Goal: Information Seeking & Learning: Learn about a topic

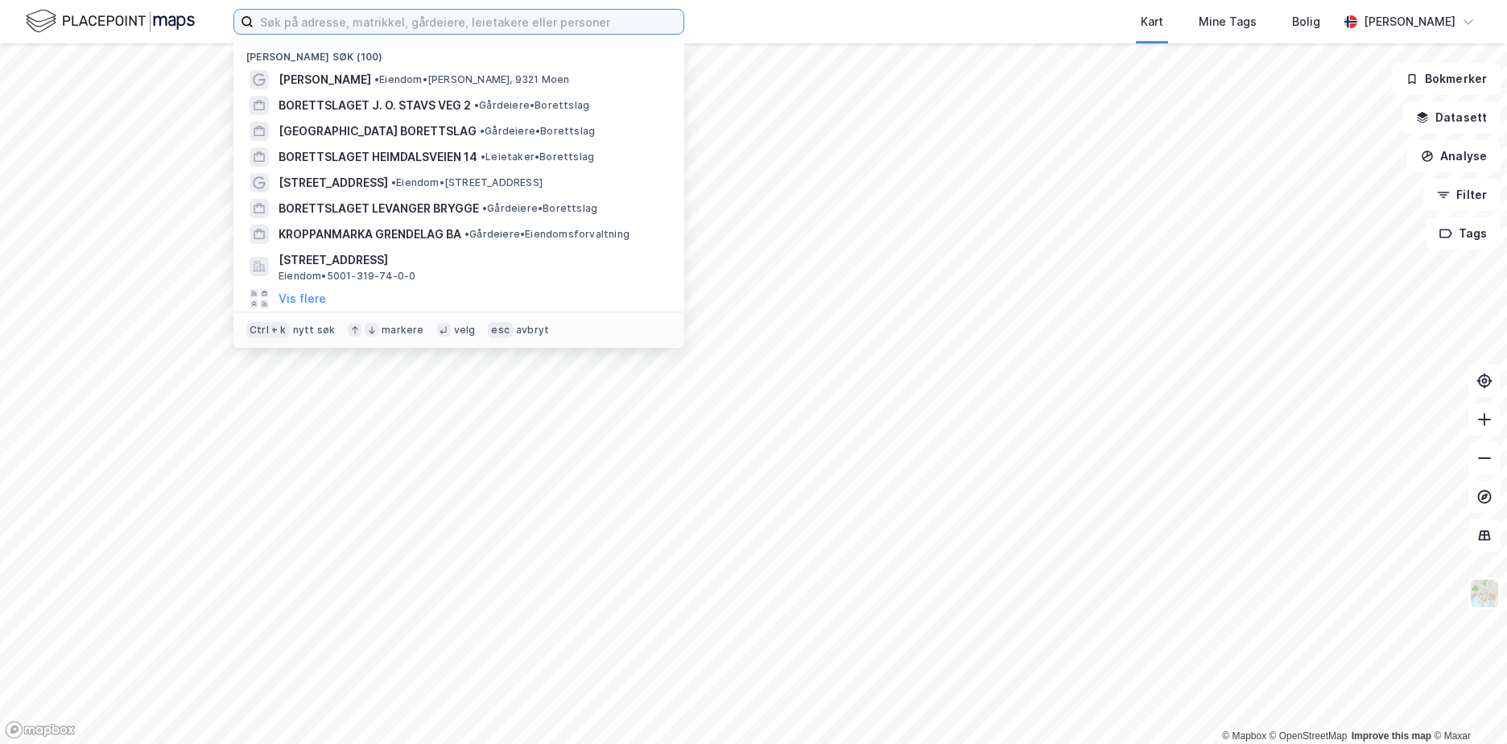
click at [407, 17] on input at bounding box center [469, 22] width 430 height 24
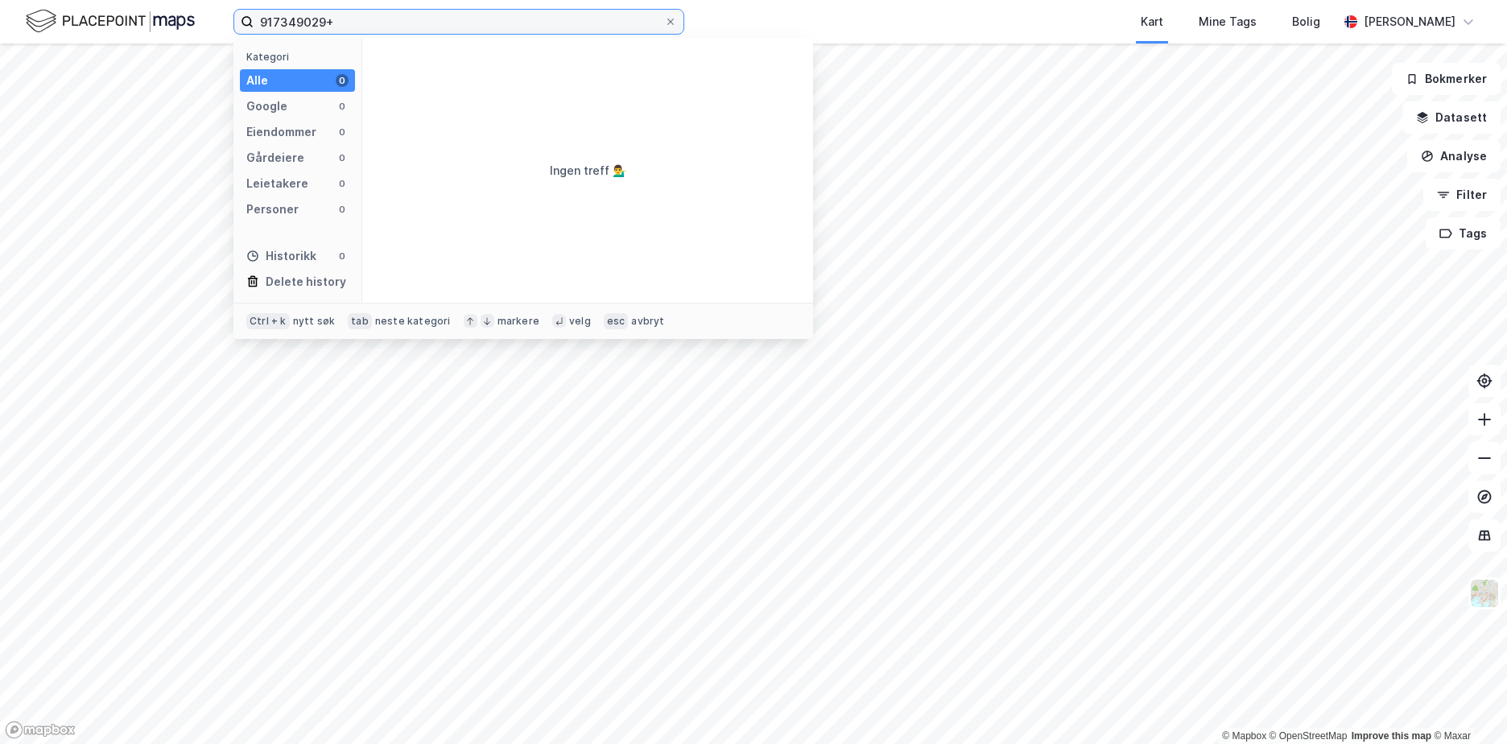
click at [335, 23] on input "917349029+" at bounding box center [459, 22] width 411 height 24
type input "917349029"
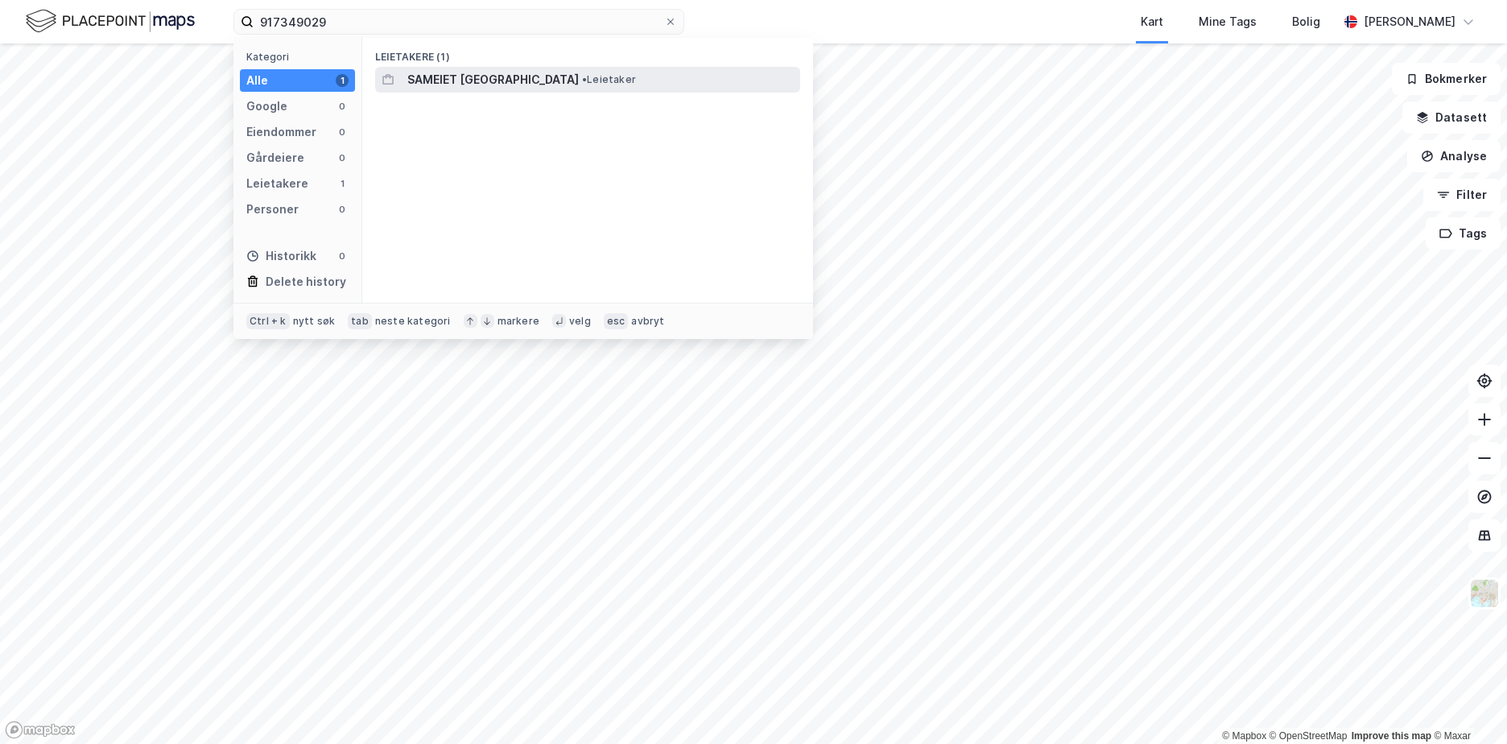
click at [486, 81] on span "SAMEIET [GEOGRAPHIC_DATA]" at bounding box center [492, 79] width 171 height 19
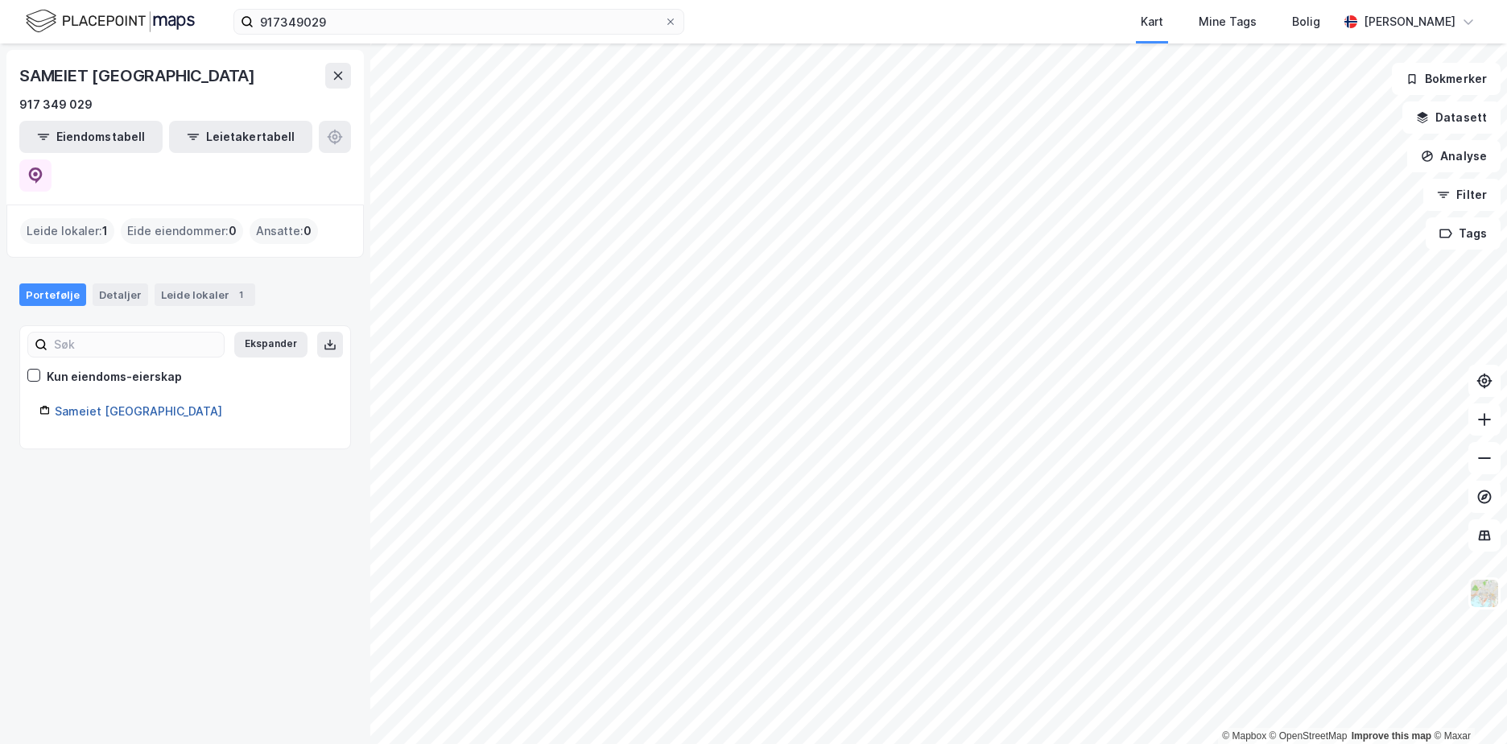
click at [108, 404] on link "Sameiet [GEOGRAPHIC_DATA]" at bounding box center [138, 411] width 167 height 14
click at [105, 404] on link "Sameiet [GEOGRAPHIC_DATA]" at bounding box center [138, 411] width 167 height 14
click at [43, 406] on icon at bounding box center [45, 408] width 4 height 4
click at [116, 404] on link "Sameiet [GEOGRAPHIC_DATA]" at bounding box center [138, 411] width 167 height 14
click at [100, 283] on div "Detaljer" at bounding box center [121, 294] width 56 height 23
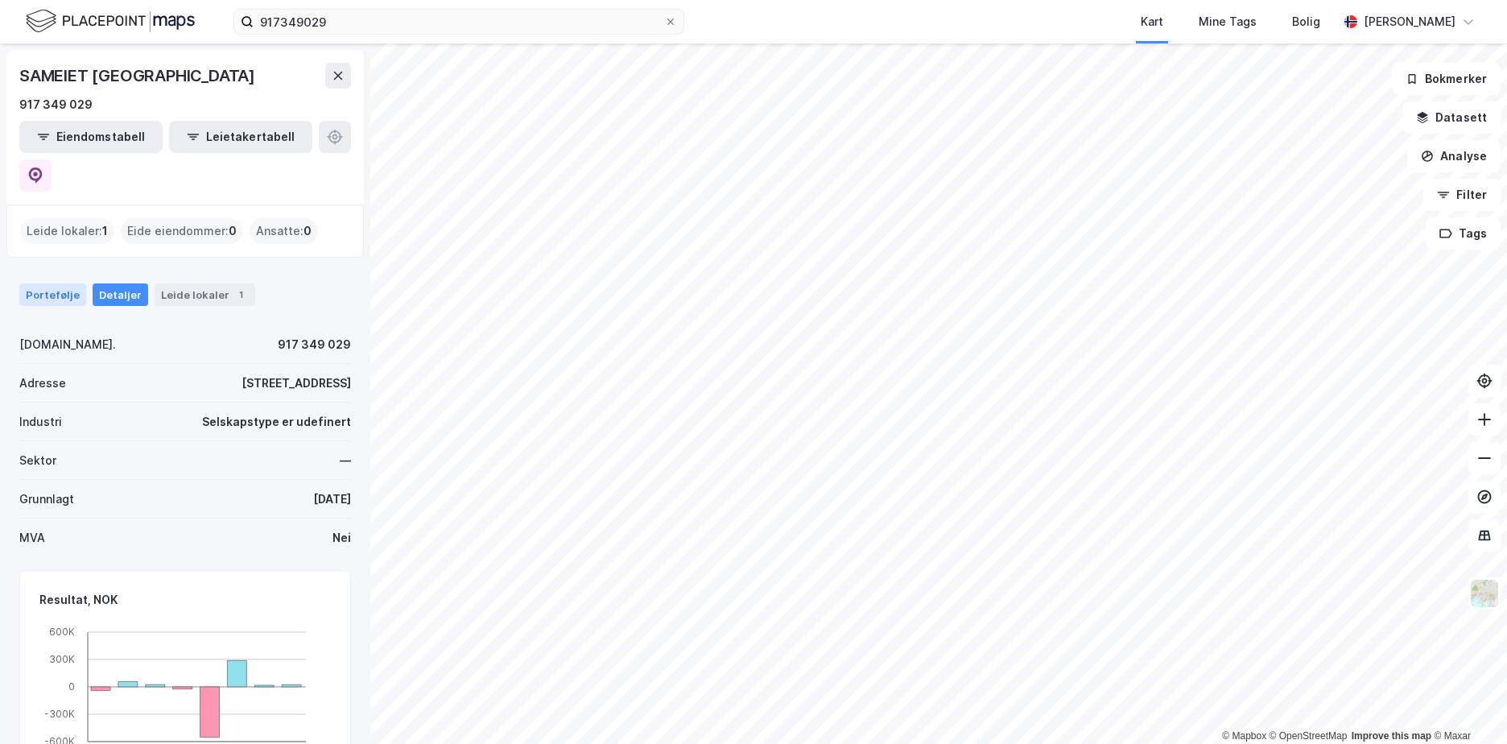
click at [62, 283] on div "Portefølje" at bounding box center [52, 294] width 67 height 23
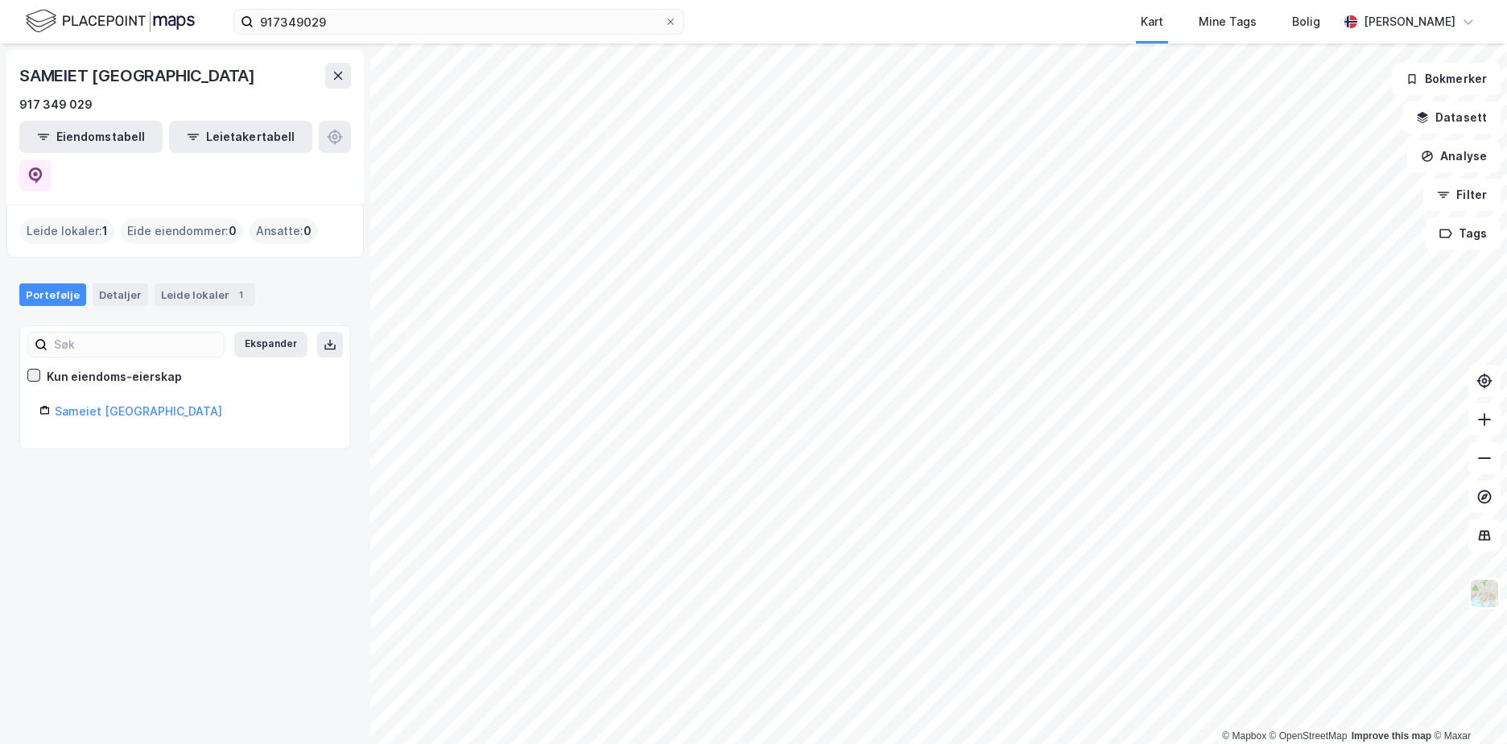
click at [34, 370] on icon at bounding box center [33, 375] width 11 height 11
click at [105, 404] on link "Sameiet [GEOGRAPHIC_DATA]" at bounding box center [138, 411] width 167 height 14
click at [34, 370] on icon at bounding box center [33, 375] width 11 height 11
click at [105, 404] on link "Sameiet [GEOGRAPHIC_DATA]" at bounding box center [138, 411] width 167 height 14
click at [81, 404] on link "Sameiet [GEOGRAPHIC_DATA]" at bounding box center [138, 411] width 167 height 14
